Goal: Task Accomplishment & Management: Use online tool/utility

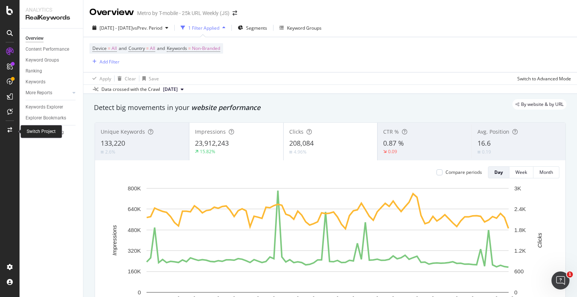
click at [27, 127] on div "Switch Project" at bounding box center [41, 131] width 42 height 13
click at [13, 130] on div at bounding box center [10, 130] width 18 height 12
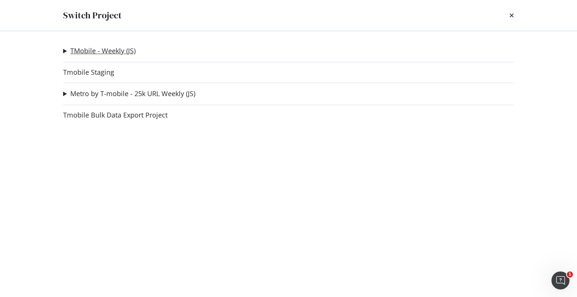
click at [83, 49] on link "TMobile - Weekly (JS)" at bounding box center [102, 51] width 65 height 8
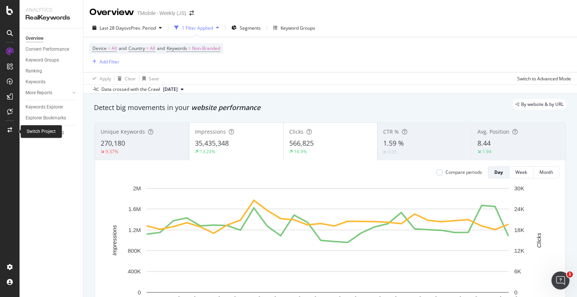
click at [9, 130] on icon at bounding box center [10, 129] width 5 height 5
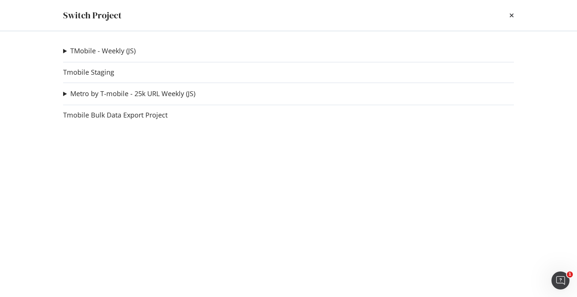
click at [61, 49] on div "TMobile - Weekly (JS) Stores Test Crawl Ad-Hoc Project Fiber Ad-Hoc Project Con…" at bounding box center [288, 164] width 481 height 266
click at [65, 52] on summary "TMobile - Weekly (JS)" at bounding box center [99, 51] width 72 height 10
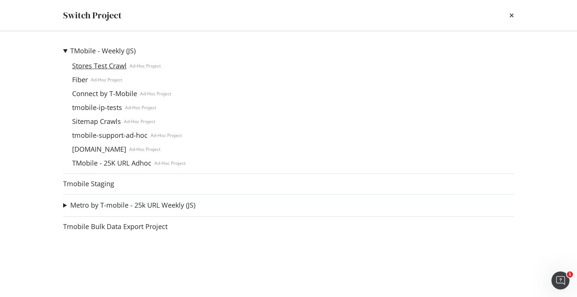
click at [84, 65] on link "Stores Test Crawl" at bounding box center [99, 66] width 60 height 8
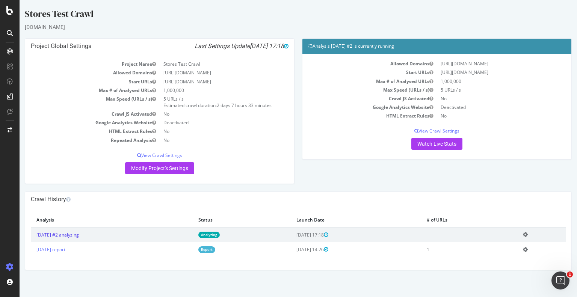
click at [79, 236] on link "2025 Oct. 1st #2 analyzing" at bounding box center [57, 235] width 42 height 6
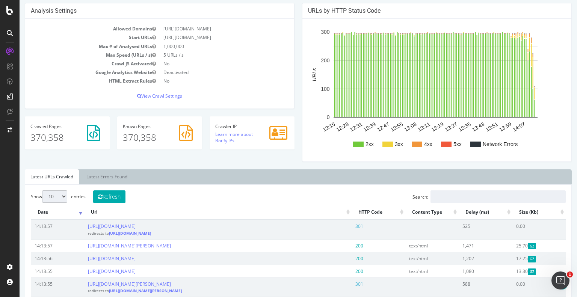
scroll to position [75, 0]
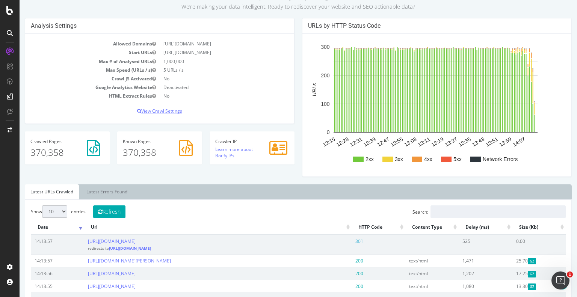
click at [168, 111] on p "View Crawl Settings" at bounding box center [160, 111] width 258 height 6
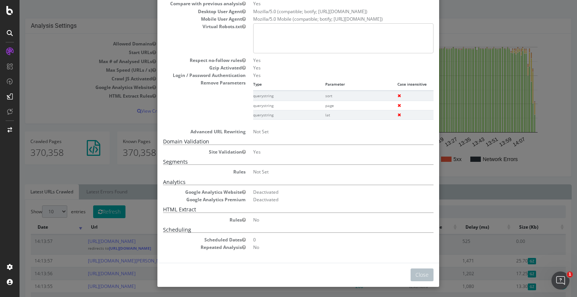
scroll to position [0, 0]
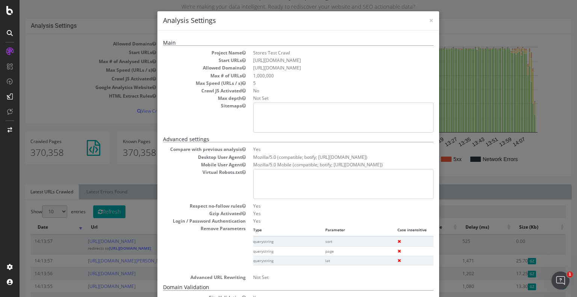
click at [75, 88] on div "× Close Analysis Settings Main Project Name Stores Test Crawl Start URLs https:…" at bounding box center [298, 148] width 557 height 297
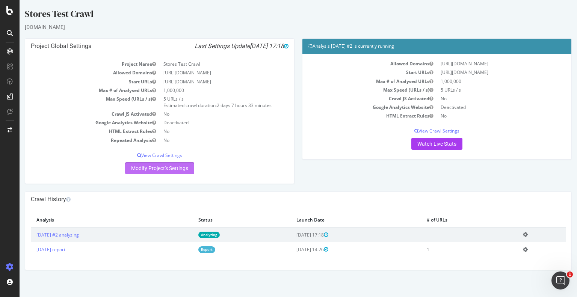
click at [162, 165] on link "Modify Project's Settings" at bounding box center [159, 168] width 69 height 12
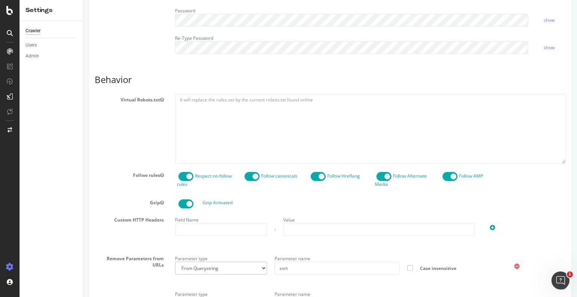
scroll to position [282, 0]
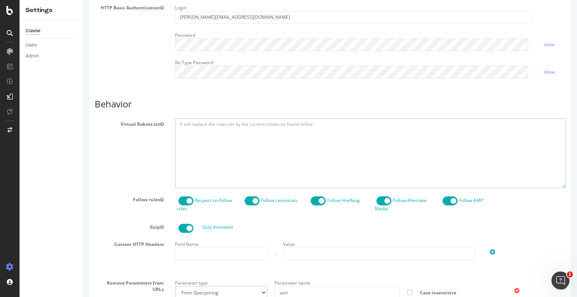
click at [197, 129] on textarea at bounding box center [370, 152] width 391 height 69
click at [229, 132] on textarea at bounding box center [370, 152] width 391 height 69
paste textarea "User-agent: * Disallow: / Allow: /public/"
drag, startPoint x: 207, startPoint y: 137, endPoint x: 195, endPoint y: 134, distance: 11.5
click at [195, 134] on textarea "User-agent: * Disallow: / Allow: /public/" at bounding box center [370, 152] width 391 height 69
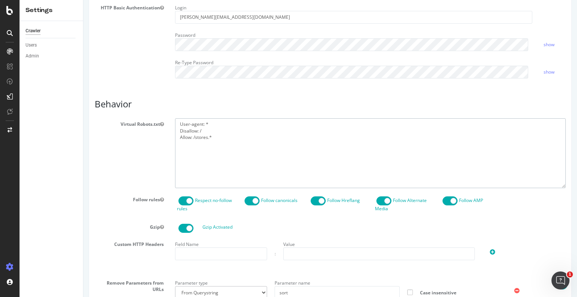
type textarea "User-agent: * Disallow: / Allow: /stores.*"
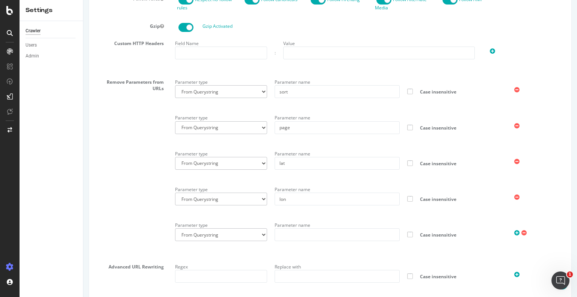
scroll to position [545, 0]
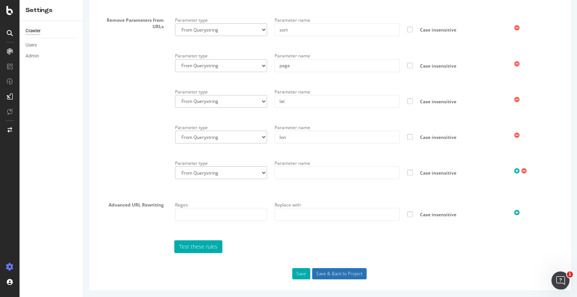
click at [329, 274] on input "Save & Back to Project" at bounding box center [339, 273] width 54 height 11
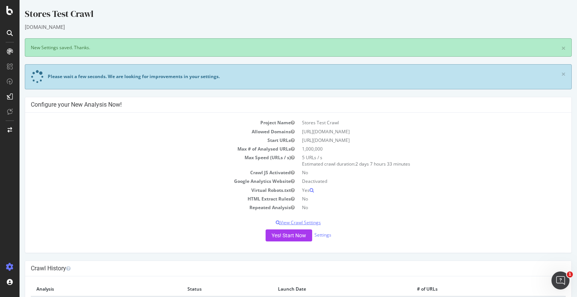
click at [297, 223] on p "View Crawl Settings" at bounding box center [298, 222] width 535 height 6
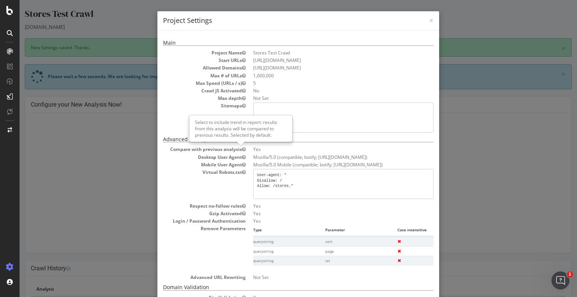
scroll to position [146, 0]
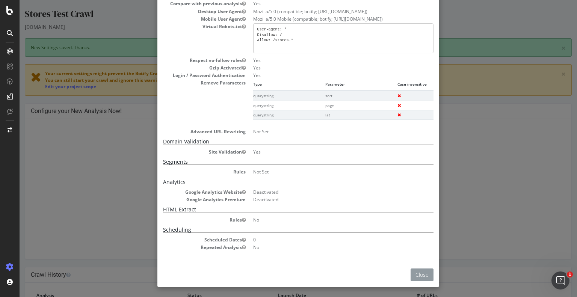
click at [413, 269] on button "Close" at bounding box center [421, 275] width 23 height 13
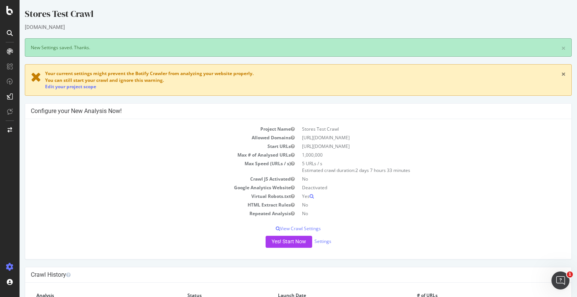
drag, startPoint x: 558, startPoint y: 75, endPoint x: 547, endPoint y: 75, distance: 10.9
click at [561, 75] on link "×" at bounding box center [563, 74] width 5 height 8
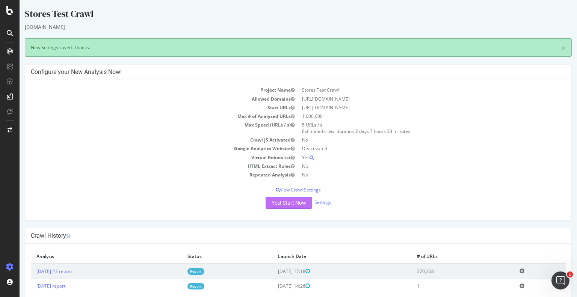
scroll to position [16, 0]
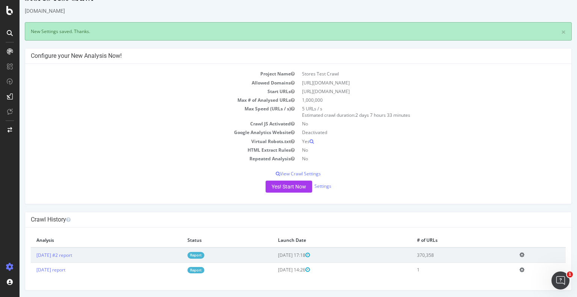
click at [522, 270] on icon at bounding box center [521, 270] width 5 height 6
click at [490, 288] on link "Delete analysis" at bounding box center [494, 291] width 60 height 10
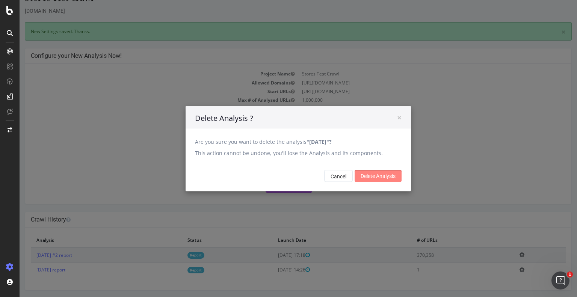
click at [365, 177] on input "Delete Analysis" at bounding box center [378, 176] width 47 height 12
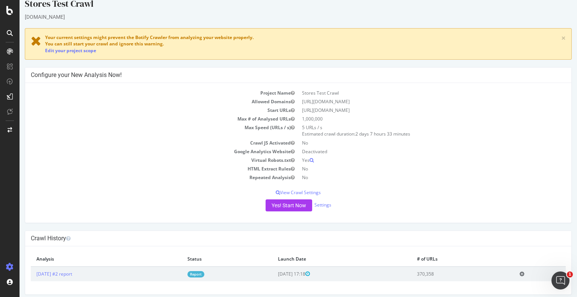
scroll to position [14, 0]
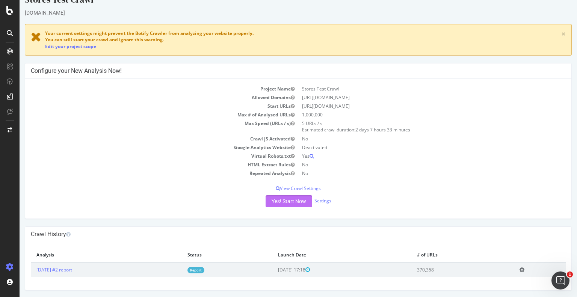
click at [288, 198] on button "Yes! Start Now" at bounding box center [289, 201] width 47 height 12
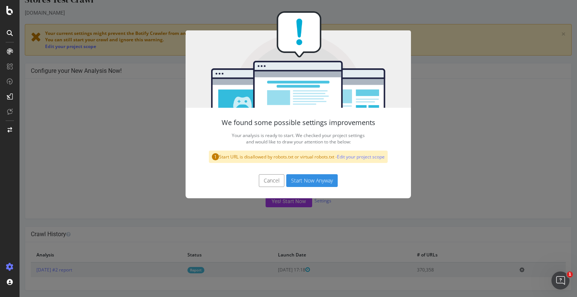
click at [298, 181] on button "Start Now Anyway" at bounding box center [311, 180] width 51 height 13
click at [275, 183] on button "Cancel" at bounding box center [272, 180] width 26 height 13
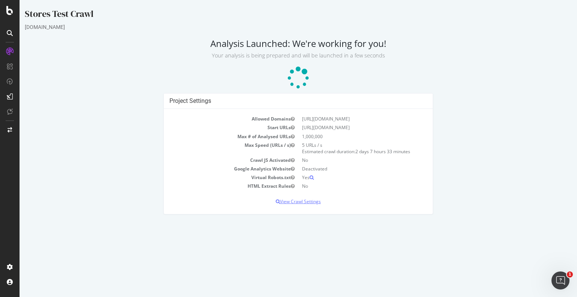
click at [306, 202] on p "View Crawl Settings" at bounding box center [298, 201] width 258 height 6
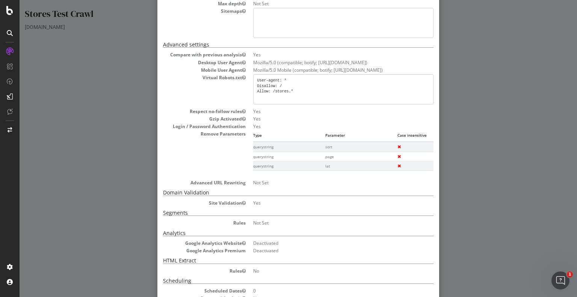
scroll to position [146, 0]
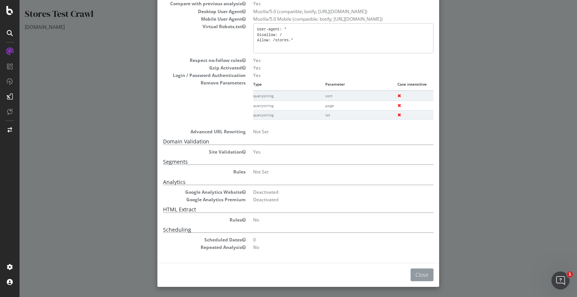
click at [421, 273] on button "Close" at bounding box center [421, 275] width 23 height 13
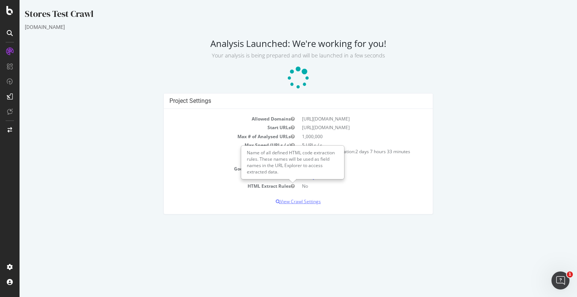
click at [305, 201] on p "View Crawl Settings" at bounding box center [298, 201] width 258 height 6
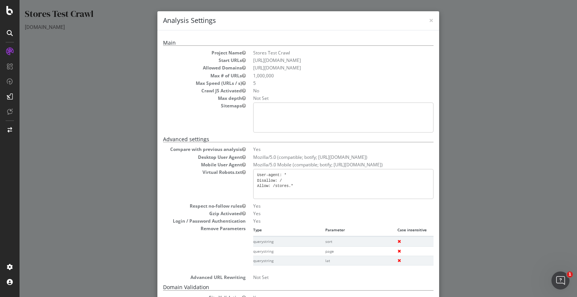
scroll to position [38, 0]
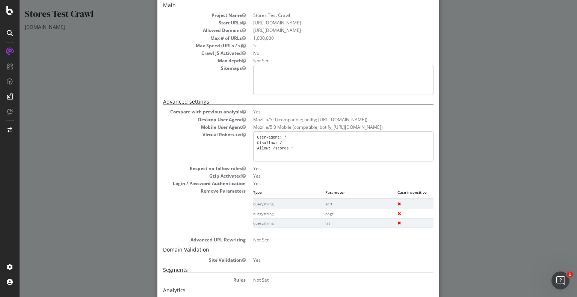
click at [293, 149] on pre "User-agent: * Disallow: / Allow: /stores.*" at bounding box center [343, 146] width 180 height 30
click at [278, 142] on pre "User-agent: * Disallow: / Allow: /stores.*" at bounding box center [343, 146] width 180 height 30
click at [274, 142] on pre "User-agent: * Disallow: / Allow: /stores.*" at bounding box center [343, 146] width 180 height 30
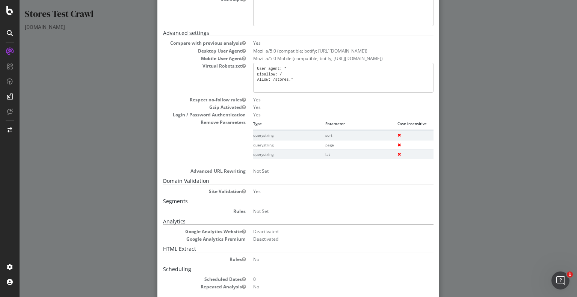
scroll to position [146, 0]
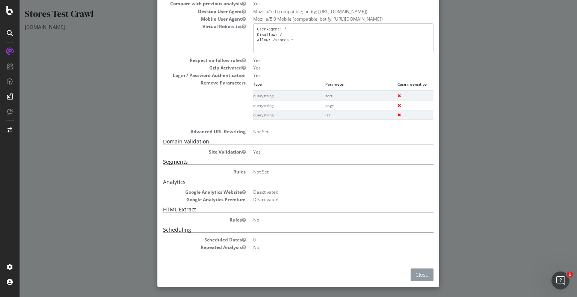
click at [414, 269] on button "Close" at bounding box center [421, 275] width 23 height 13
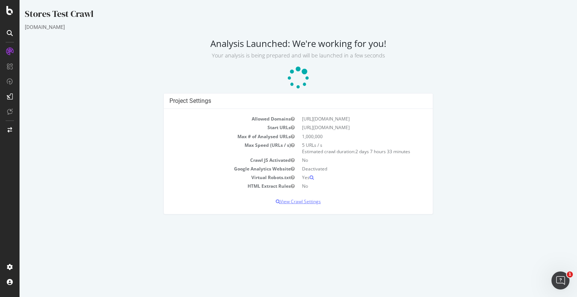
click at [307, 198] on p "View Crawl Settings" at bounding box center [298, 201] width 258 height 6
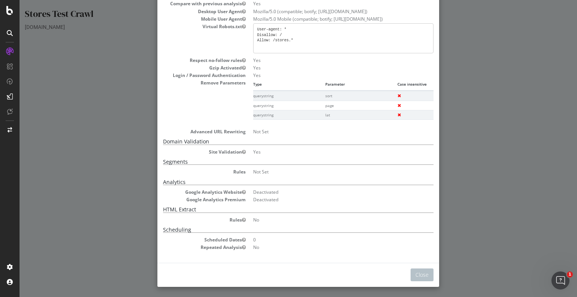
scroll to position [0, 0]
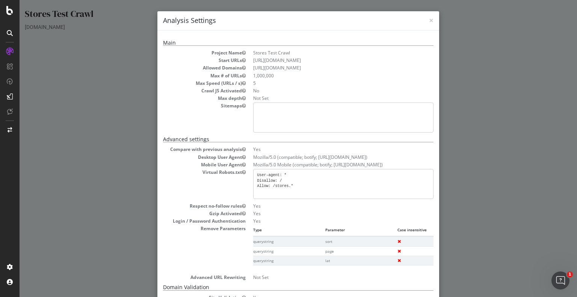
click at [423, 21] on h4 "Analysis Settings" at bounding box center [298, 21] width 270 height 10
click at [429, 20] on span "×" at bounding box center [431, 20] width 5 height 11
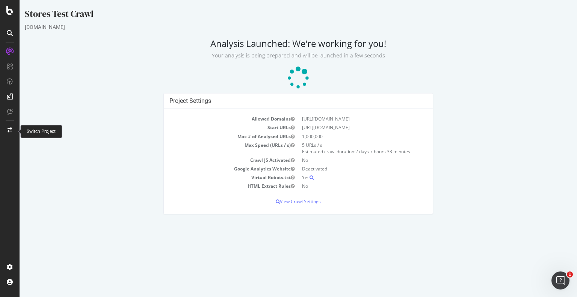
click at [13, 128] on div at bounding box center [10, 130] width 18 height 12
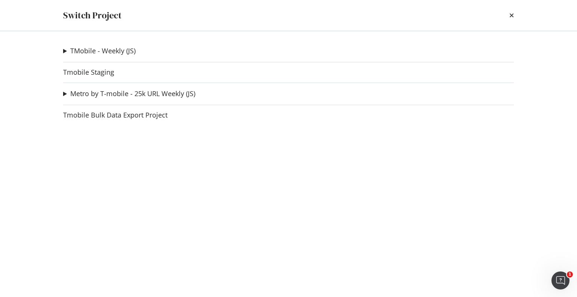
click at [62, 51] on div "TMobile - Weekly (JS) Stores Test Crawl Ad-Hoc Project Fiber Ad-Hoc Project Con…" at bounding box center [288, 164] width 481 height 266
click at [65, 52] on summary "TMobile - Weekly (JS)" at bounding box center [99, 51] width 72 height 10
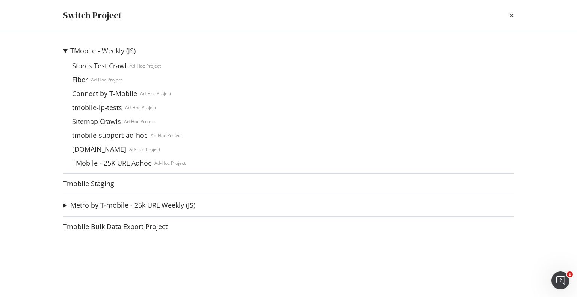
click at [86, 69] on link "Stores Test Crawl" at bounding box center [99, 66] width 60 height 8
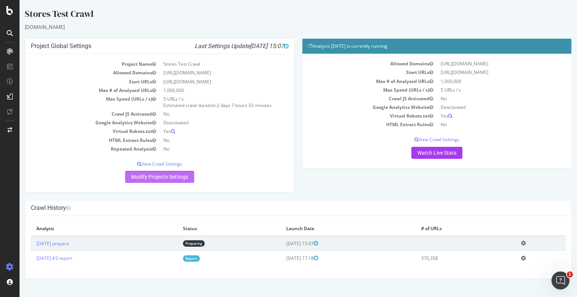
click at [183, 179] on link "Modify Project's Settings" at bounding box center [159, 177] width 69 height 12
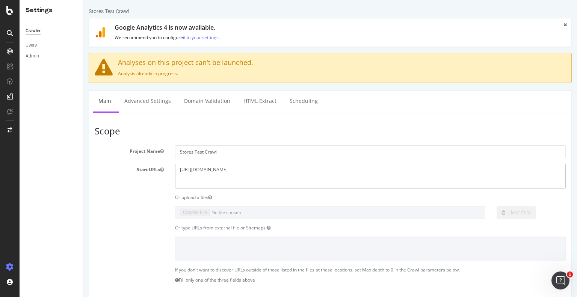
click at [251, 169] on textarea "[URL][DOMAIN_NAME]" at bounding box center [370, 176] width 391 height 24
click at [149, 103] on link "Advanced Settings" at bounding box center [148, 101] width 58 height 21
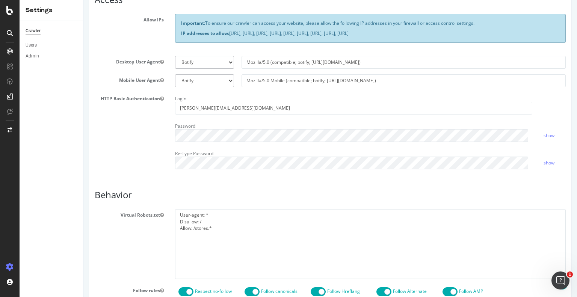
scroll to position [263, 0]
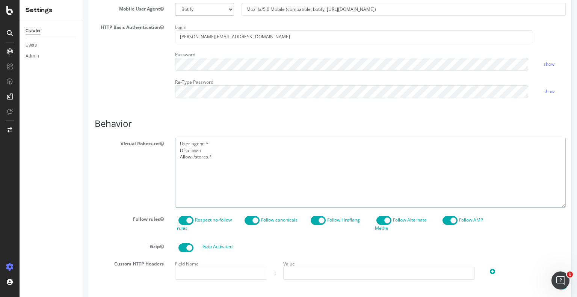
click at [209, 156] on textarea "User-agent: * Disallow: / Allow: /stores.*" at bounding box center [370, 172] width 391 height 69
type textarea "User-agent: * Disallow: / Allow: /stores*"
click at [249, 110] on div "Report features Content Quality Evaluate Content Quality Identify areas of your…" at bounding box center [330, 194] width 471 height 733
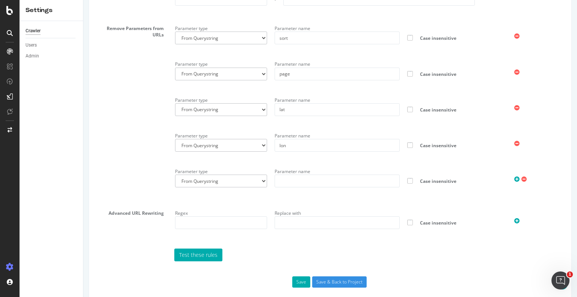
scroll to position [545, 0]
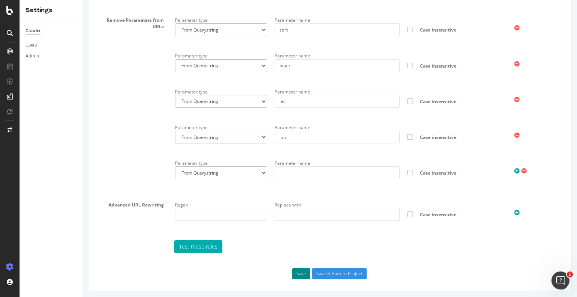
click at [302, 274] on button "Save" at bounding box center [301, 273] width 18 height 11
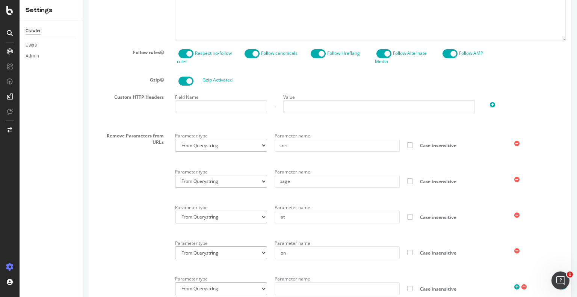
scroll to position [604, 0]
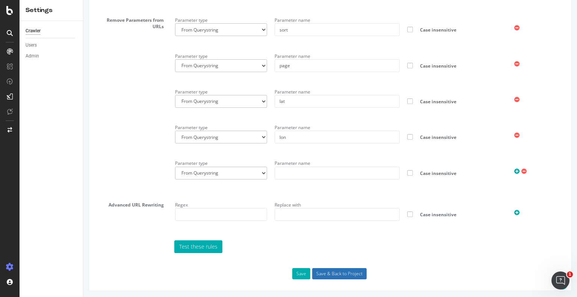
click at [336, 269] on input "Save & Back to Project" at bounding box center [339, 273] width 54 height 11
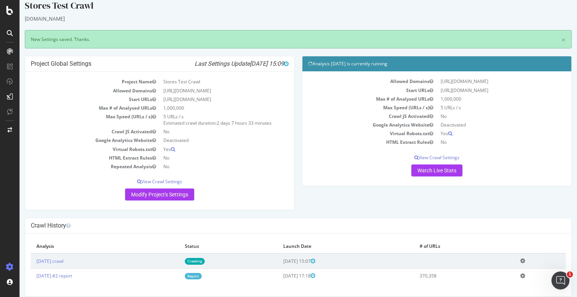
scroll to position [14, 0]
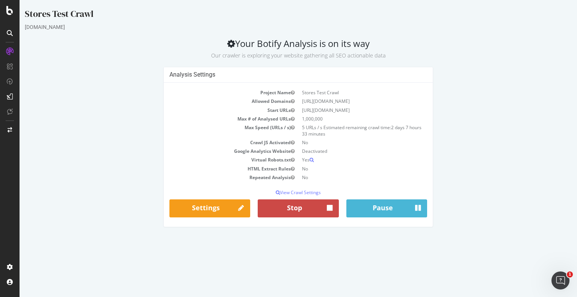
click at [305, 211] on button "Stop" at bounding box center [298, 208] width 81 height 18
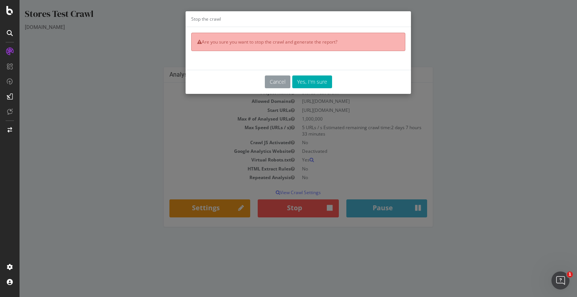
click at [280, 84] on button "Cancel" at bounding box center [278, 81] width 26 height 13
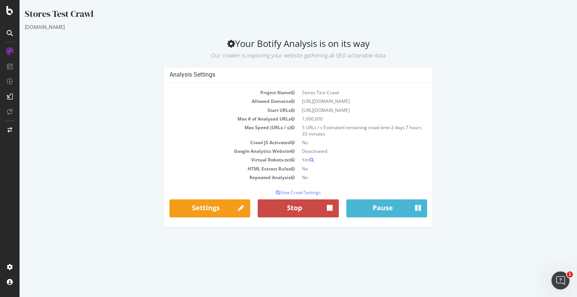
click at [309, 209] on button "Stop" at bounding box center [298, 208] width 81 height 18
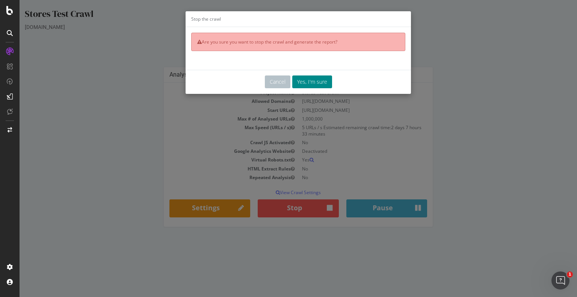
click at [300, 83] on button "Yes, I'm sure" at bounding box center [312, 81] width 40 height 13
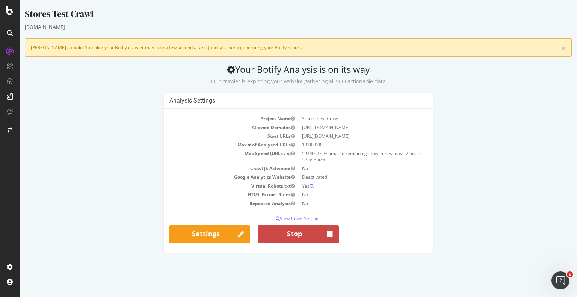
click at [288, 232] on button "Stop" at bounding box center [298, 234] width 81 height 18
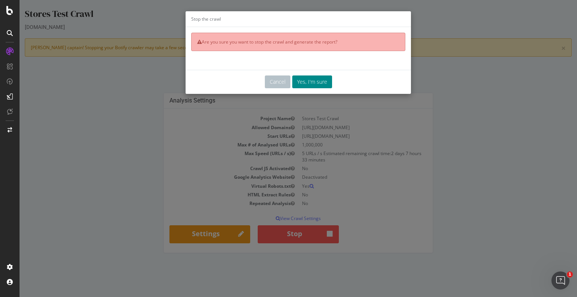
click at [308, 79] on button "Yes, I'm sure" at bounding box center [312, 81] width 40 height 13
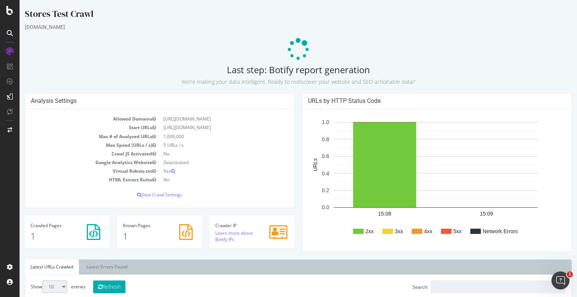
click at [82, 40] on p at bounding box center [298, 49] width 547 height 23
click at [14, 132] on div at bounding box center [10, 130] width 18 height 12
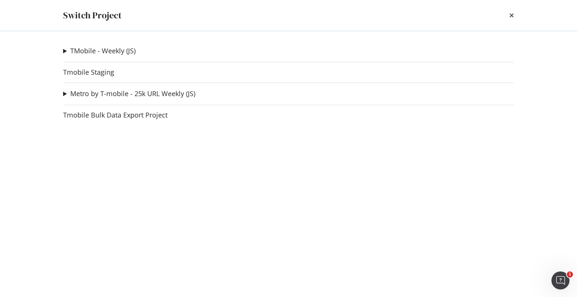
click at [64, 52] on summary "TMobile - Weekly (JS)" at bounding box center [99, 51] width 72 height 10
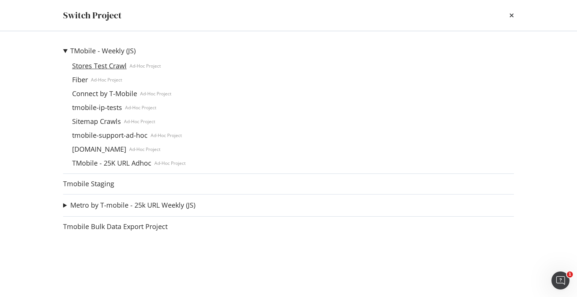
click at [85, 65] on link "Stores Test Crawl" at bounding box center [99, 66] width 60 height 8
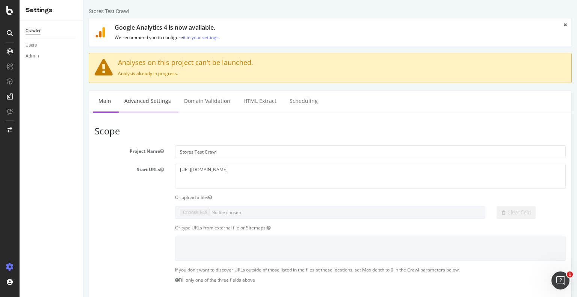
click at [145, 101] on link "Advanced Settings" at bounding box center [148, 101] width 58 height 21
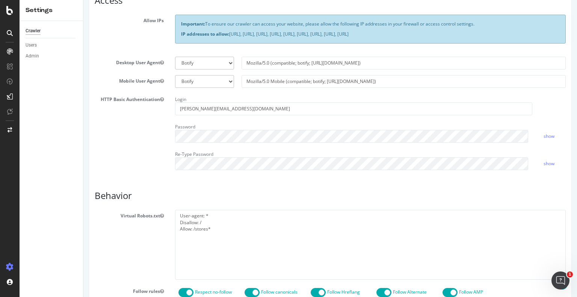
scroll to position [300, 0]
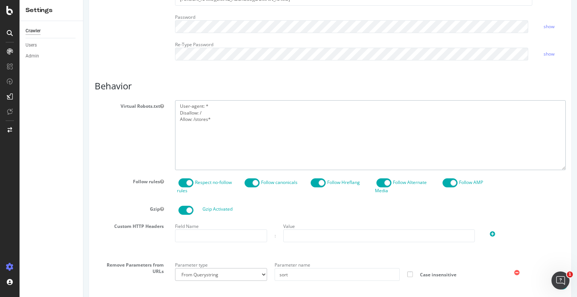
click at [217, 120] on textarea "User-agent: * Disallow: / Allow: /stores*" at bounding box center [370, 134] width 391 height 69
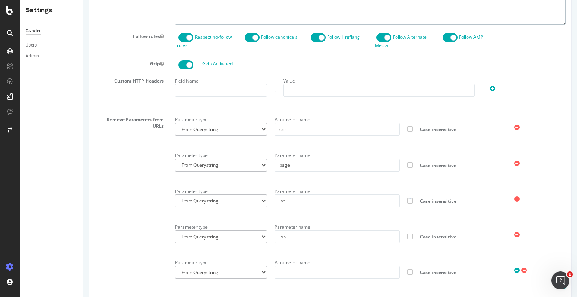
scroll to position [545, 0]
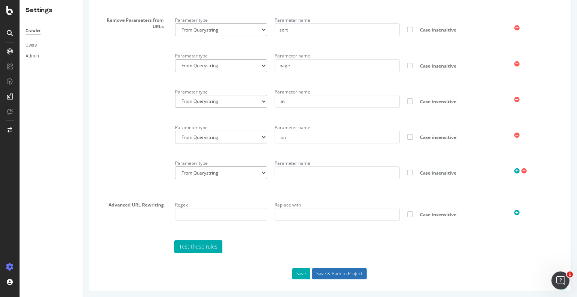
click at [330, 272] on input "Save & Back to Project" at bounding box center [339, 273] width 54 height 11
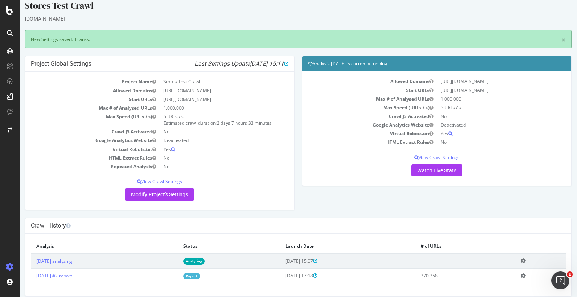
scroll to position [14, 0]
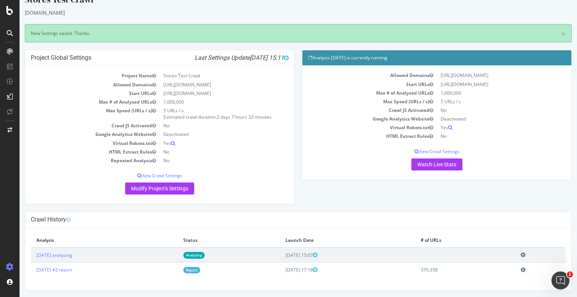
click at [528, 256] on td "Add name Delete analysis" at bounding box center [540, 254] width 51 height 15
click at [527, 254] on td "Add name Delete analysis" at bounding box center [540, 254] width 51 height 15
click at [524, 253] on icon at bounding box center [523, 255] width 5 height 6
click at [499, 272] on link "Delete analysis" at bounding box center [495, 277] width 60 height 10
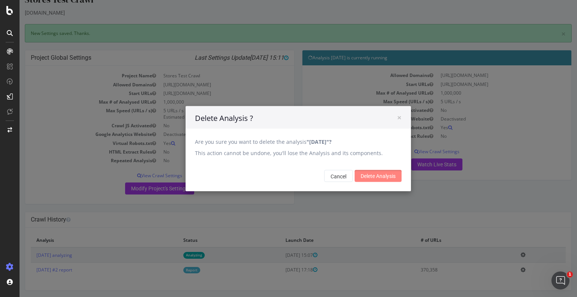
click at [383, 178] on input "Delete Analysis" at bounding box center [378, 176] width 47 height 12
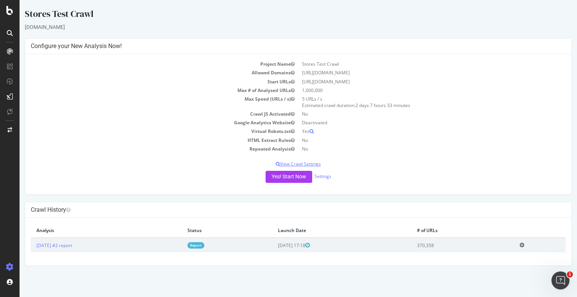
click at [300, 165] on p "View Crawl Settings" at bounding box center [298, 164] width 535 height 6
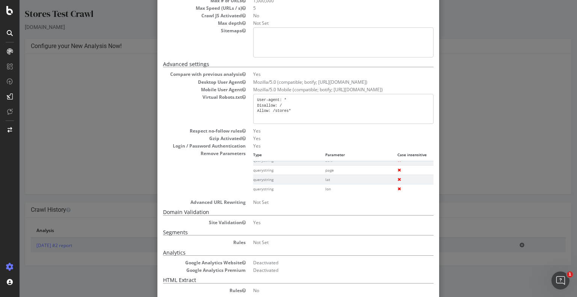
scroll to position [8, 0]
click at [448, 141] on div "× Close Project Settings Main Project Name Stores Test Crawl Start URLs https:/…" at bounding box center [298, 148] width 557 height 297
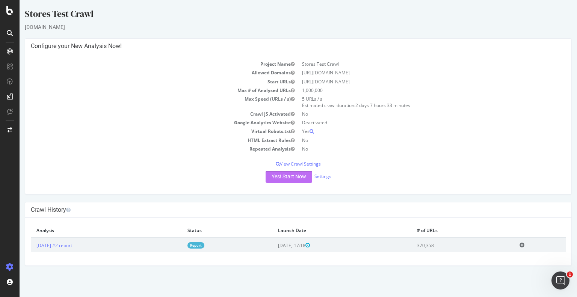
click at [292, 175] on button "Yes! Start Now" at bounding box center [289, 177] width 47 height 12
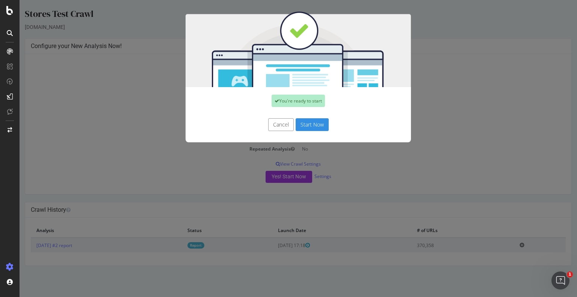
click at [306, 126] on button "Start Now" at bounding box center [312, 124] width 33 height 13
